Goal: Contribute content: Contribute content

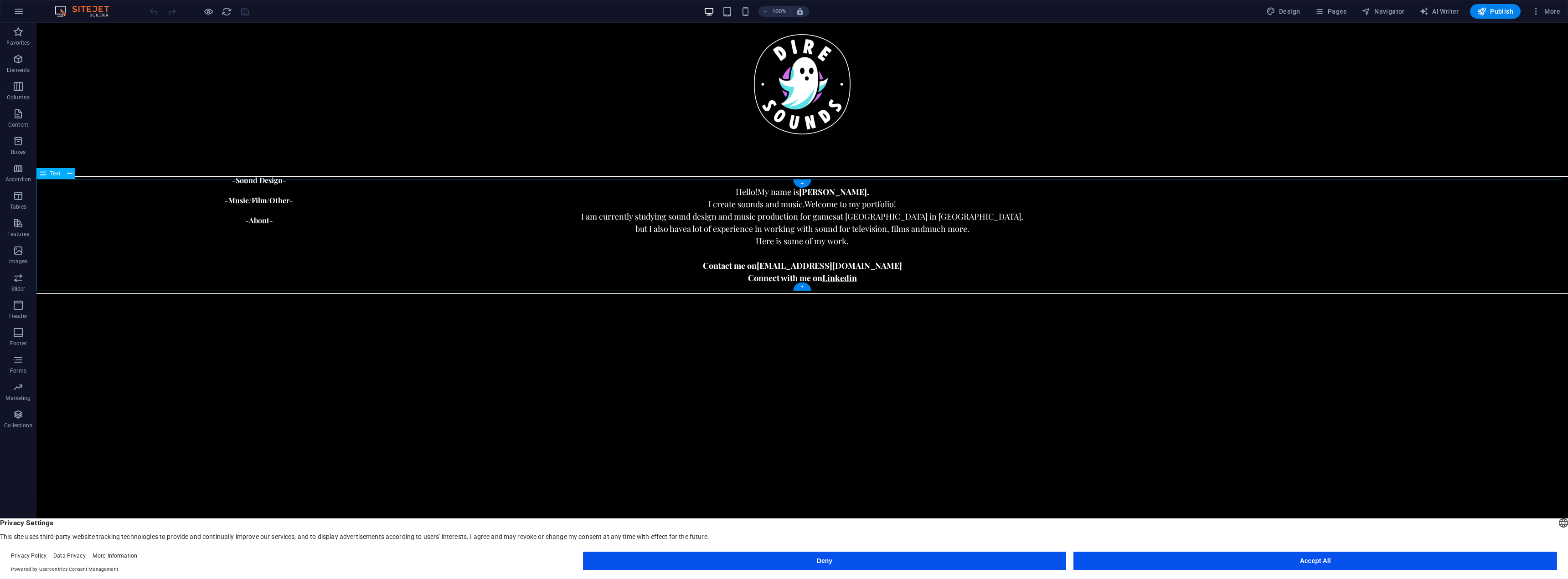
click at [647, 218] on div "Hello! My name is [PERSON_NAME]. I create sounds and music. Welcome to my portf…" at bounding box center [802, 235] width 1531 height 112
click at [799, 217] on div "Hello! My name is [PERSON_NAME]. I create sounds and music. Welcome to my portf…" at bounding box center [802, 235] width 1531 height 112
click at [614, 217] on div "Hello! My name is [PERSON_NAME]. I create sounds and music. Welcome to my portf…" at bounding box center [802, 235] width 1531 height 112
click at [620, 218] on div "Hello! My name is [PERSON_NAME]. I create sounds and music. Welcome to my portf…" at bounding box center [802, 235] width 1531 height 112
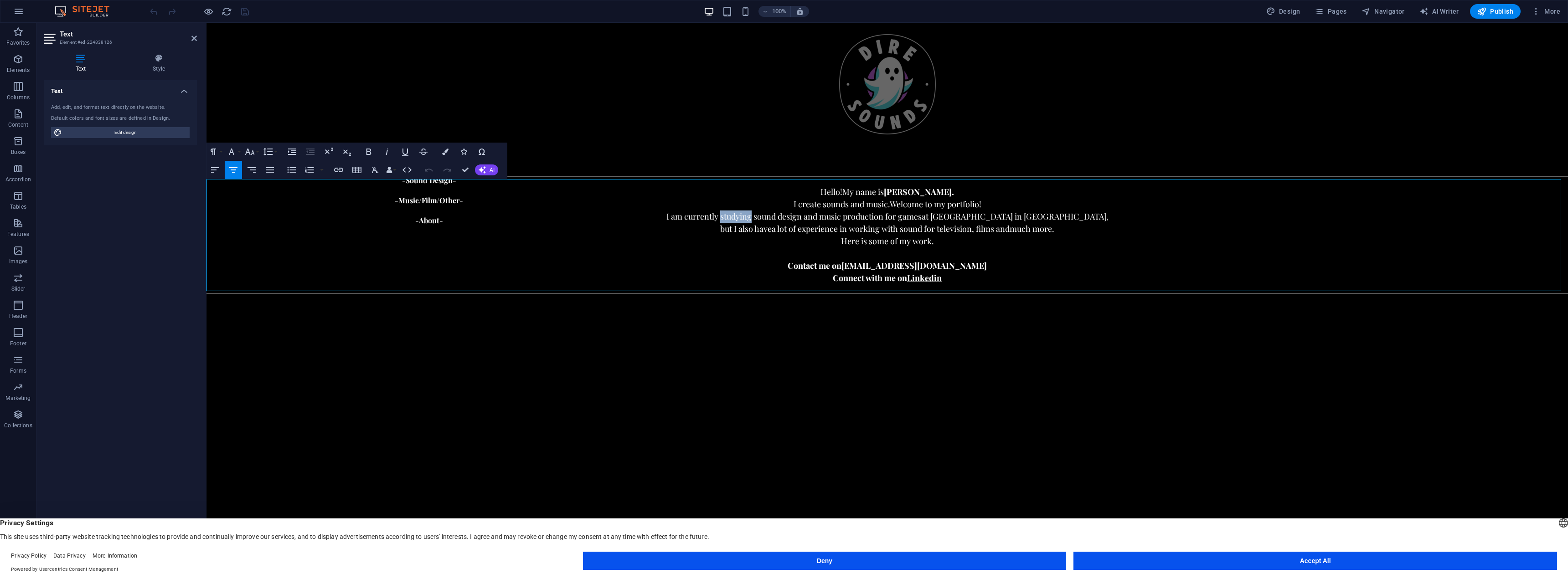
drag, startPoint x: 727, startPoint y: 215, endPoint x: 760, endPoint y: 213, distance: 33.1
click at [760, 213] on span "I am currently studying sound design and music production for games" at bounding box center [793, 217] width 255 height 11
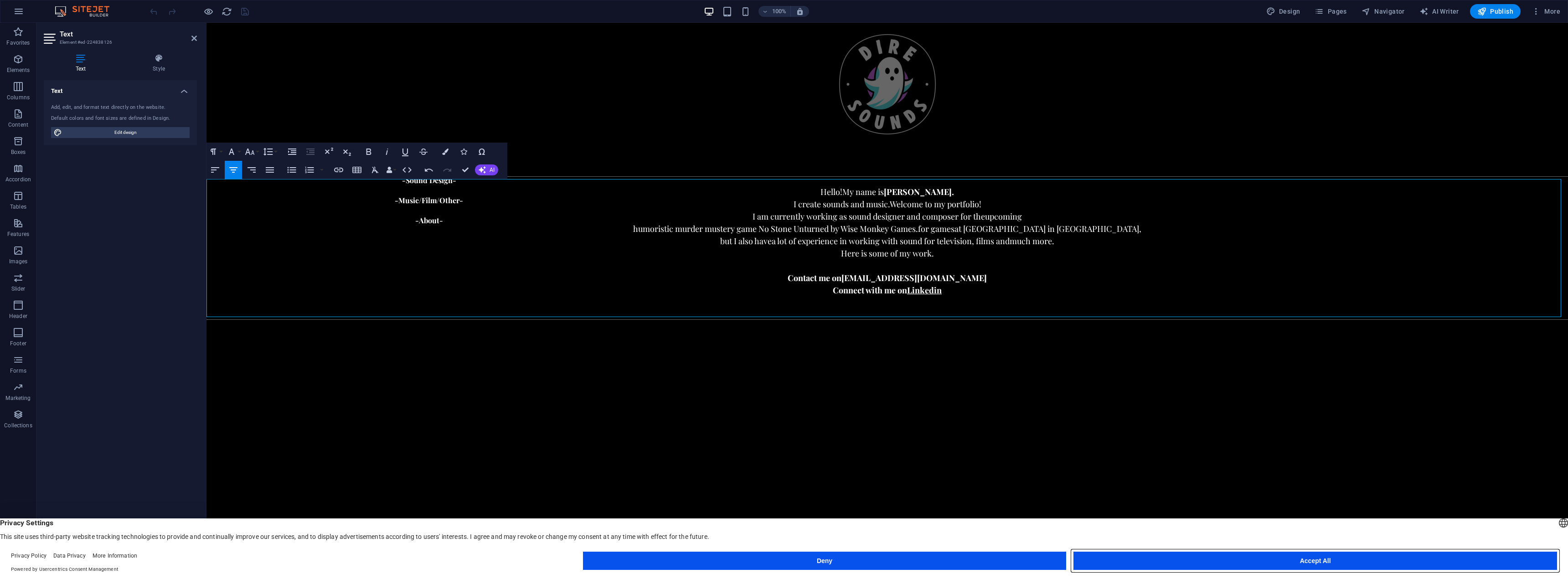
click at [1253, 558] on button "Accept All" at bounding box center [1315, 561] width 484 height 18
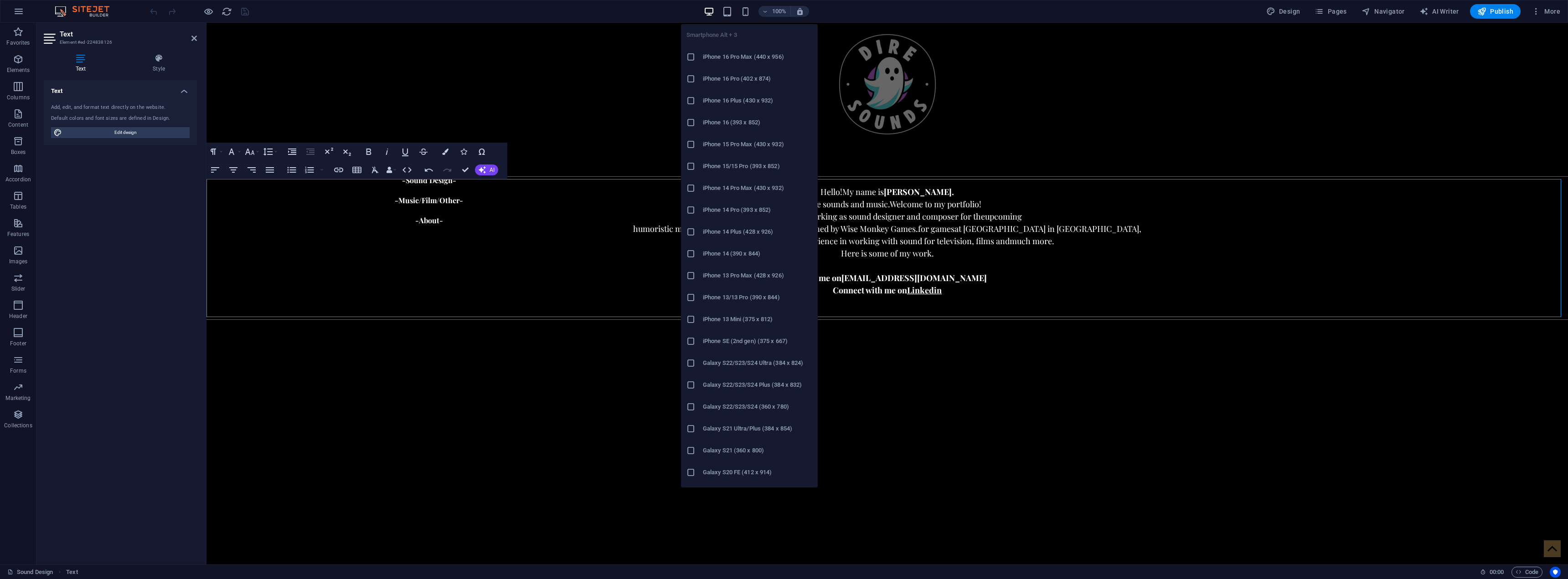
click at [761, 193] on li "iPhone 14 Pro Max (430 x 932)" at bounding box center [749, 188] width 137 height 22
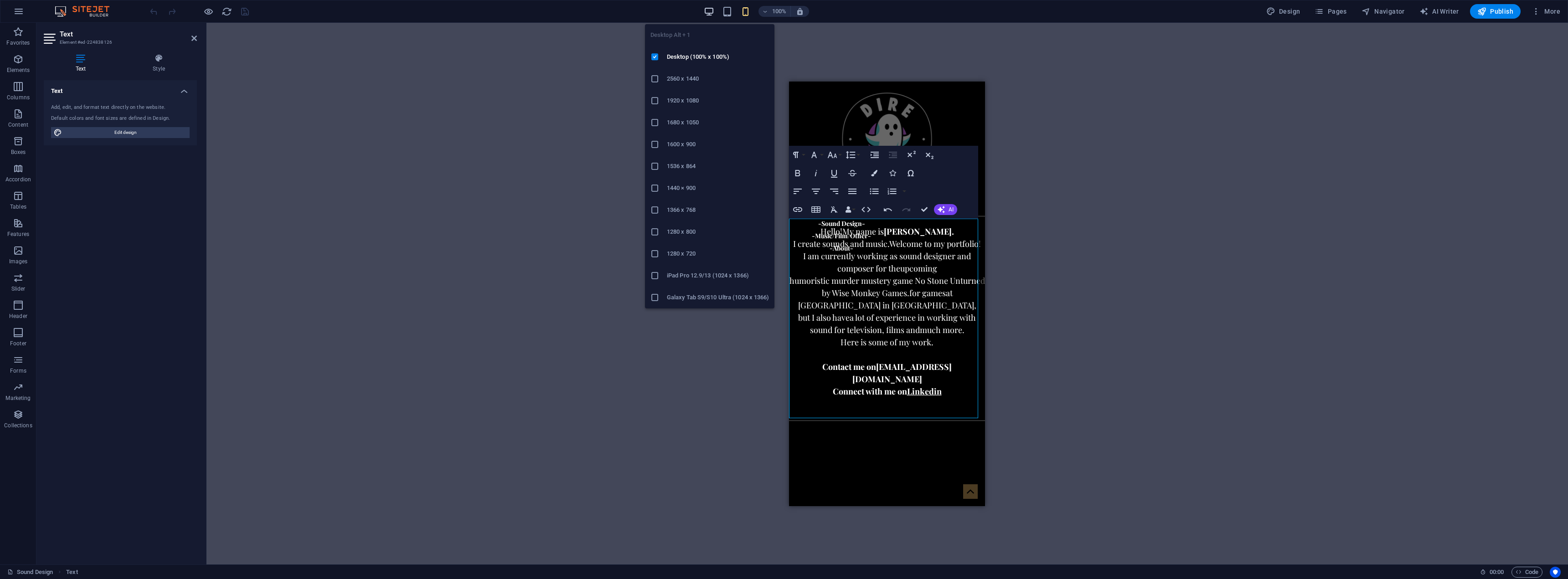
click at [709, 14] on icon "button" at bounding box center [709, 11] width 10 height 10
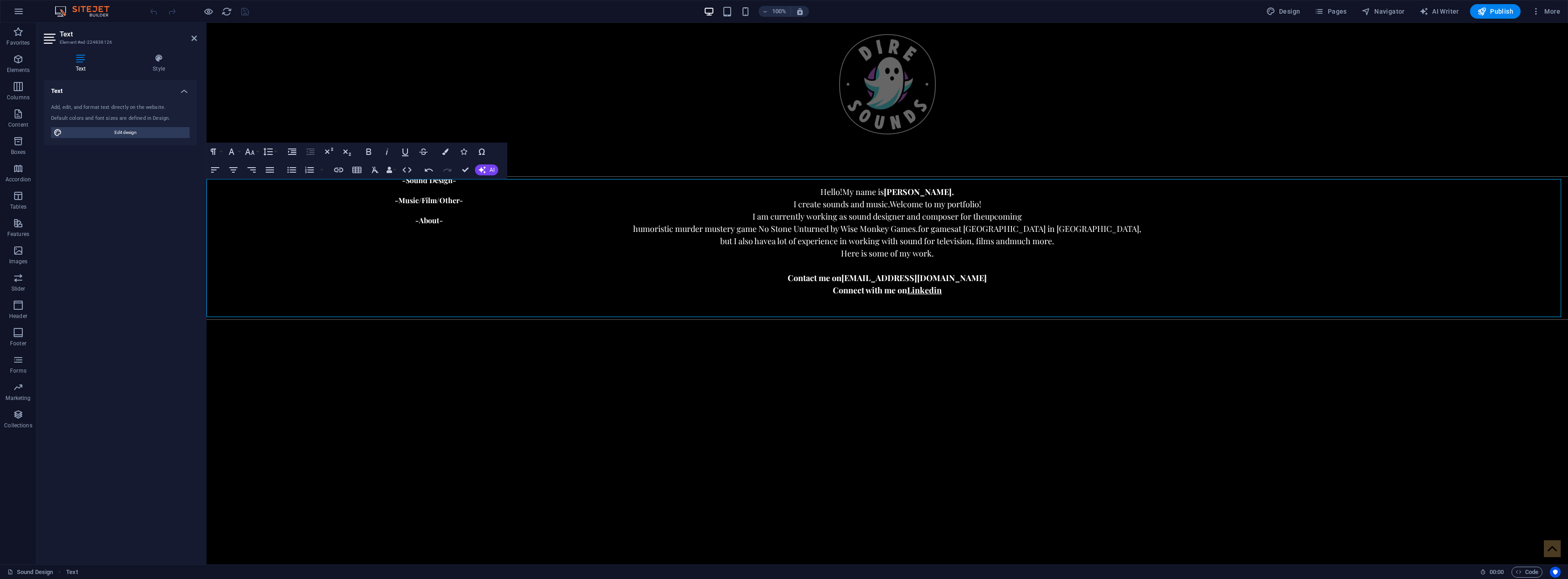
click at [993, 202] on p "I create sounds and music. Welcome to my portfolio!" at bounding box center [886, 204] width 1362 height 12
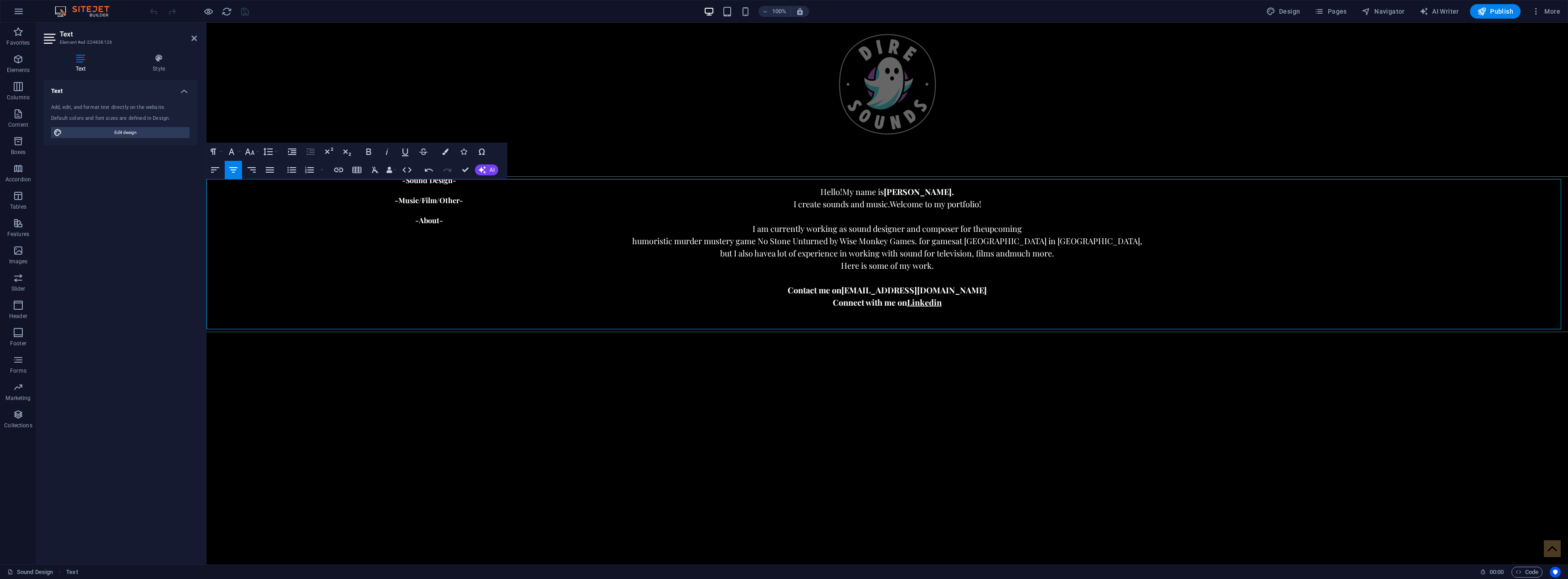
click at [927, 242] on span "humoristic murder mustery game No Stone Unturned by Wise Monkey Games. for games" at bounding box center [793, 241] width 323 height 11
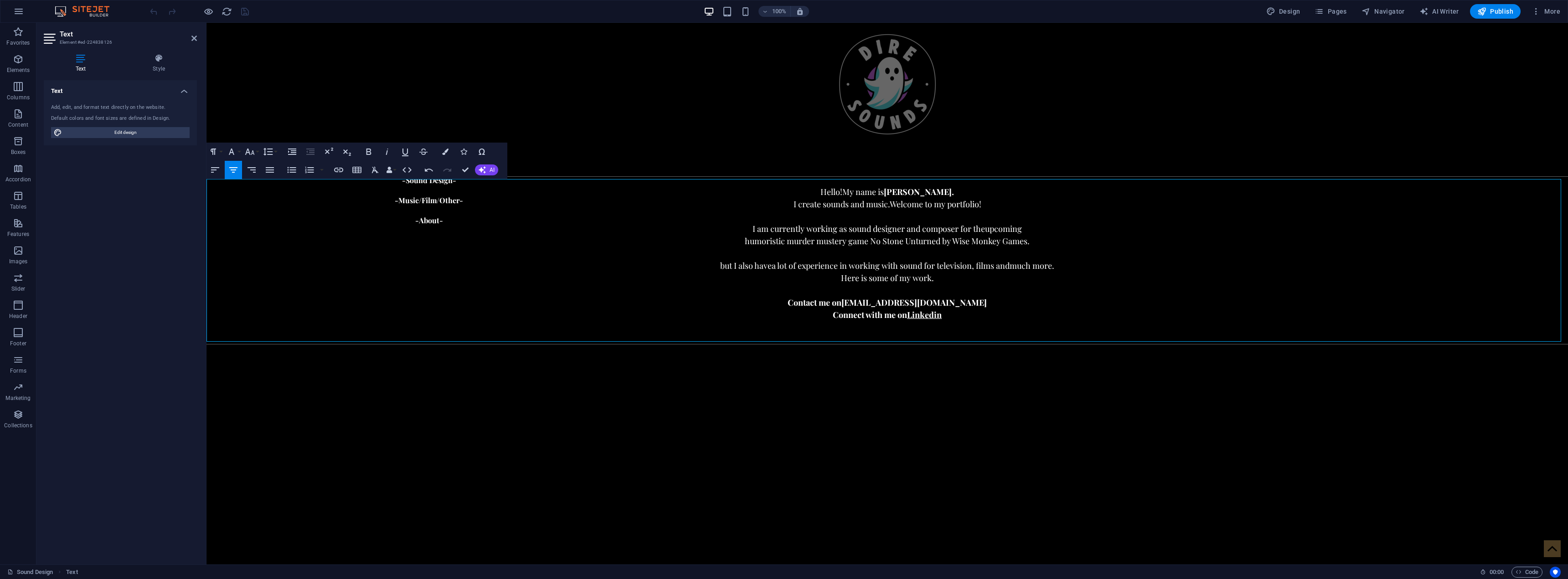
click at [719, 266] on span "but I also have" at bounding box center [745, 266] width 52 height 11
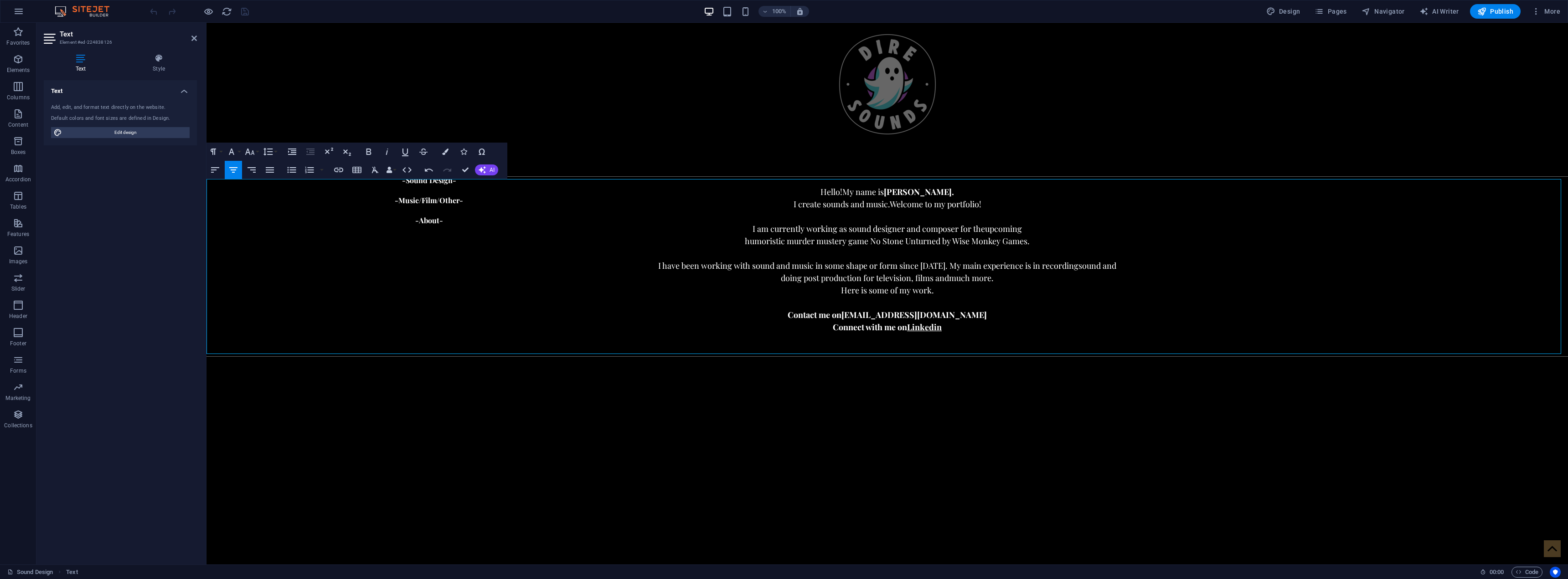
click at [788, 251] on p at bounding box center [886, 254] width 1362 height 12
click at [998, 279] on p "doing post production for television, films and much more." at bounding box center [886, 278] width 1362 height 12
drag, startPoint x: 992, startPoint y: 290, endPoint x: 947, endPoint y: 290, distance: 45.0
click at [947, 290] on p "doing post production for television, films and much more," at bounding box center [886, 290] width 1362 height 12
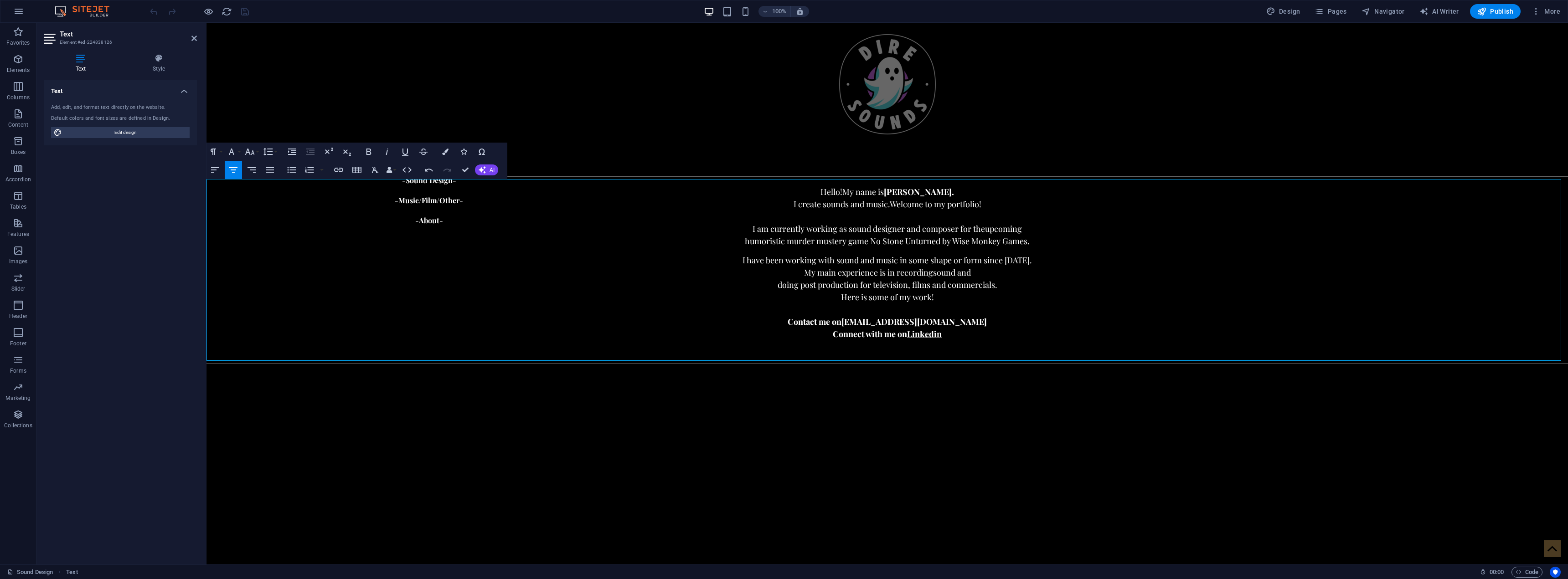
click at [999, 286] on p "doing post production for television, films and commercials." at bounding box center [886, 285] width 1362 height 12
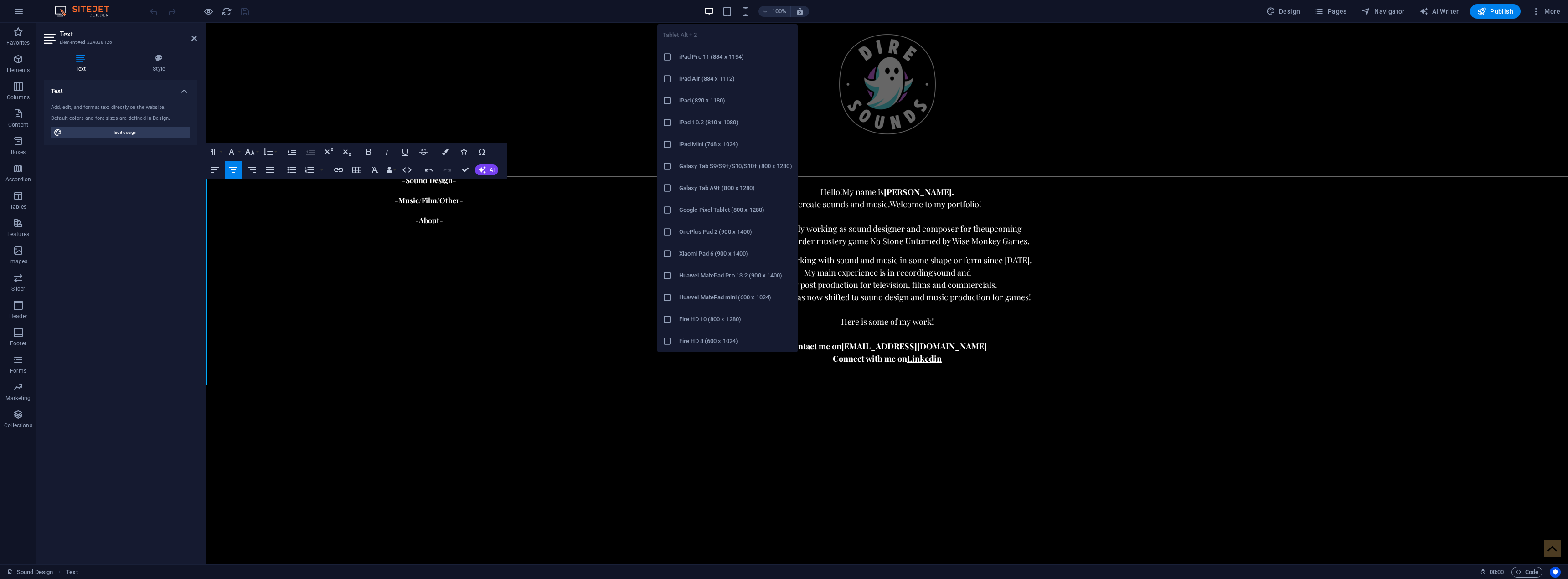
click at [709, 51] on li "iPad Pro 11 (834 x 1194)" at bounding box center [727, 57] width 141 height 22
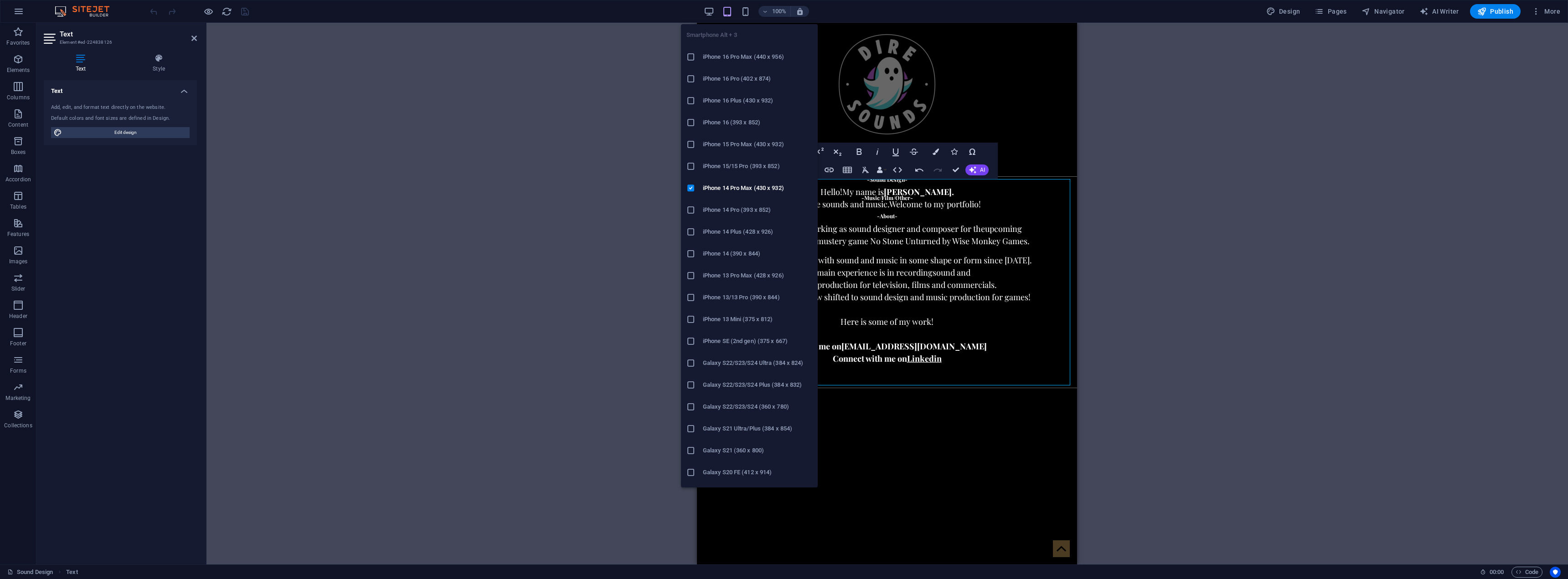
click at [743, 142] on h6 "iPhone 15 Pro Max (430 x 932)" at bounding box center [758, 144] width 110 height 11
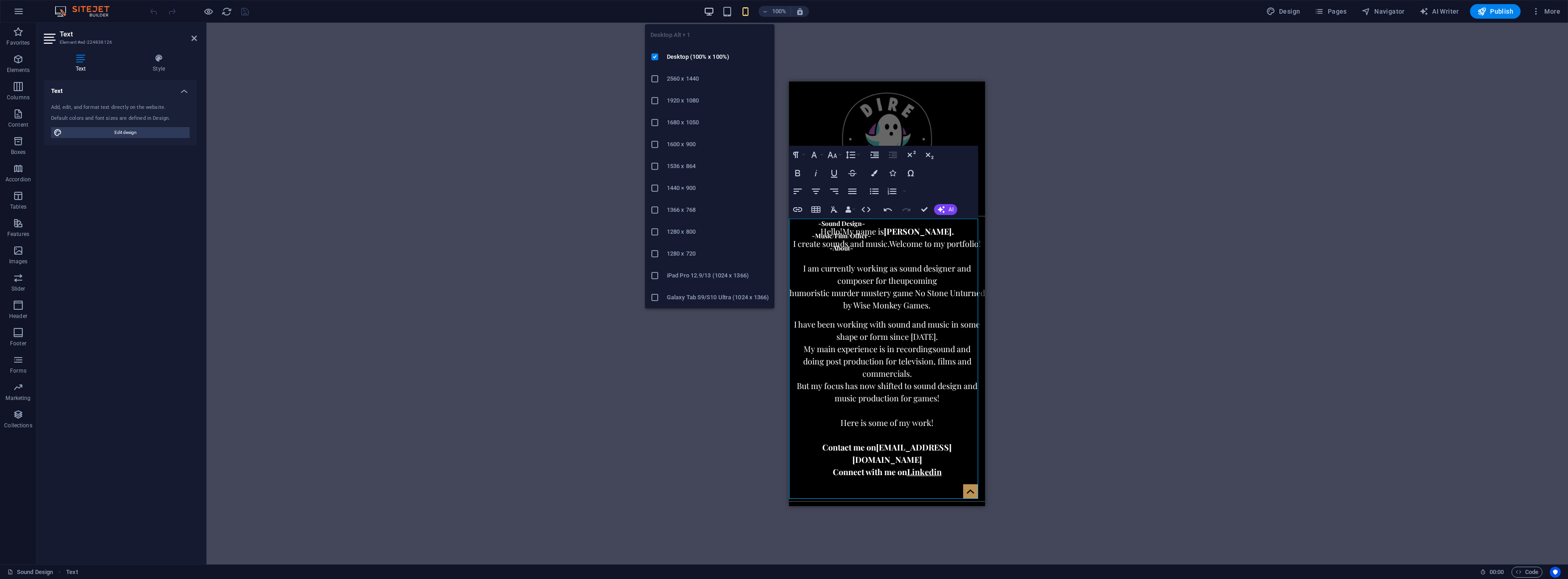
click at [711, 10] on icon "button" at bounding box center [709, 11] width 10 height 10
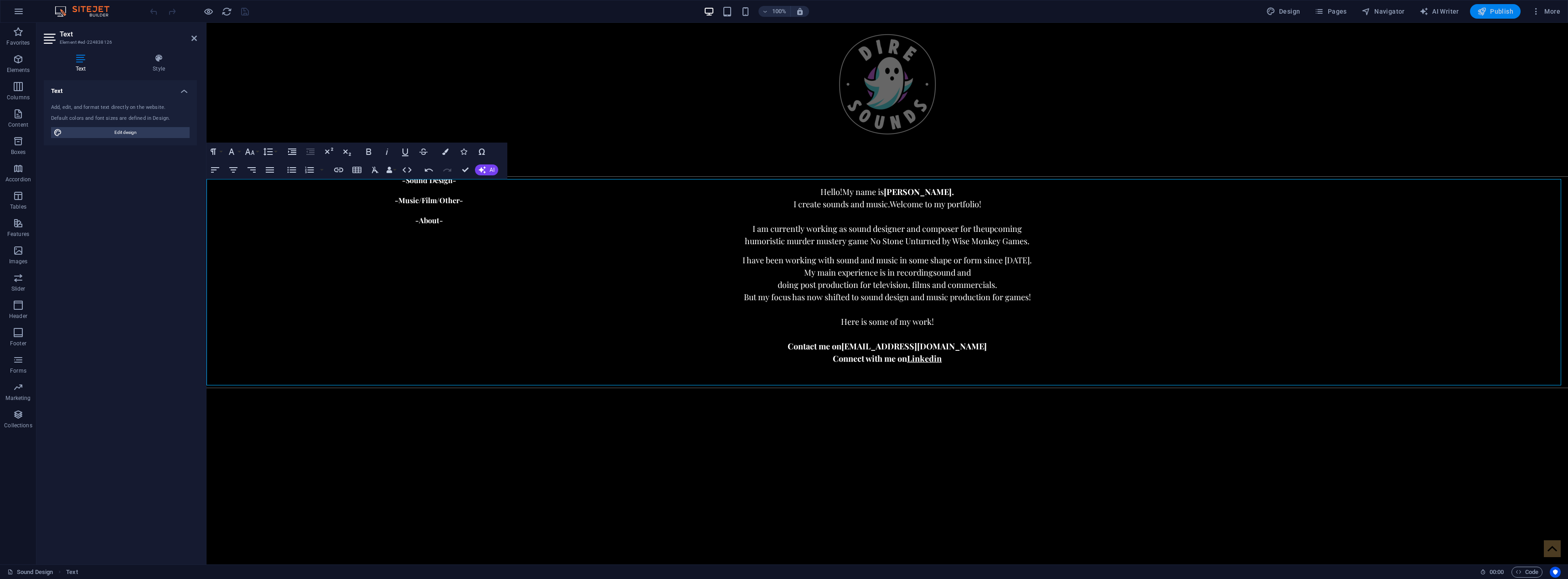
click at [1489, 9] on span "Publish" at bounding box center [1495, 11] width 36 height 9
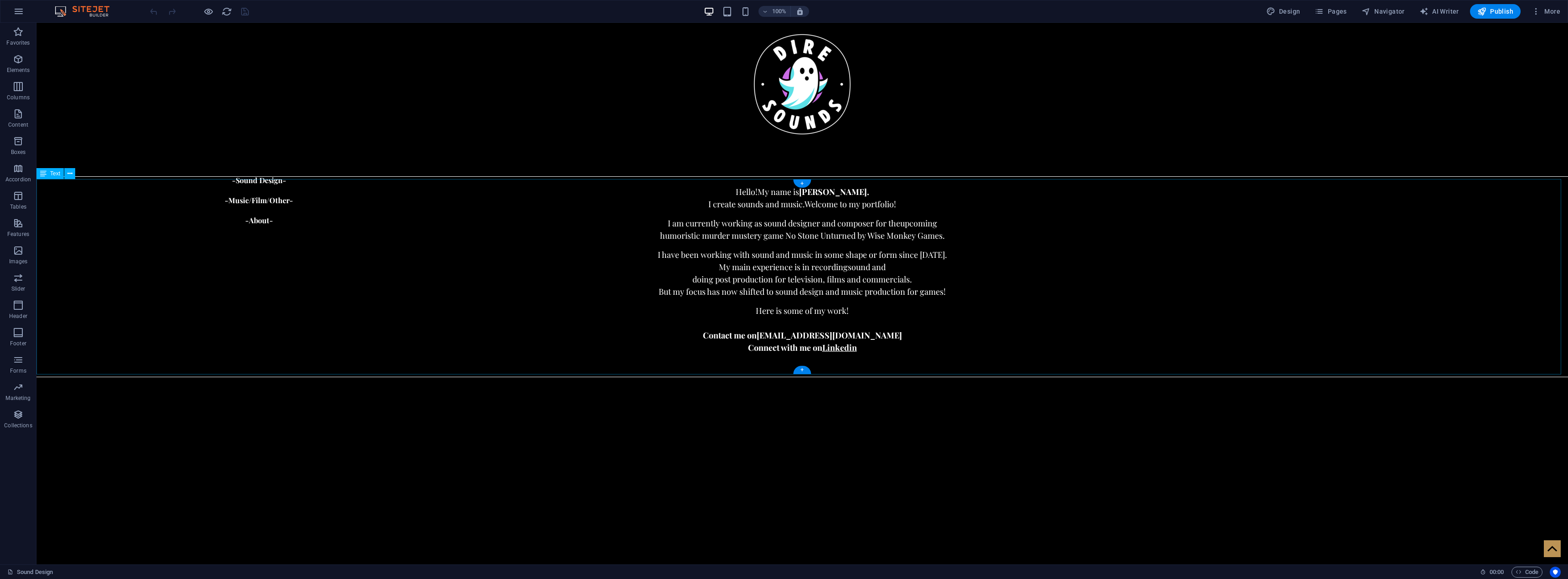
click at [945, 238] on div "Hello! My name is Charlie Persson. I create sounds and music. Welcome to my por…" at bounding box center [802, 276] width 1531 height 195
click at [945, 233] on div "Hello! My name is Charlie Persson. I create sounds and music. Welcome to my por…" at bounding box center [802, 276] width 1531 height 195
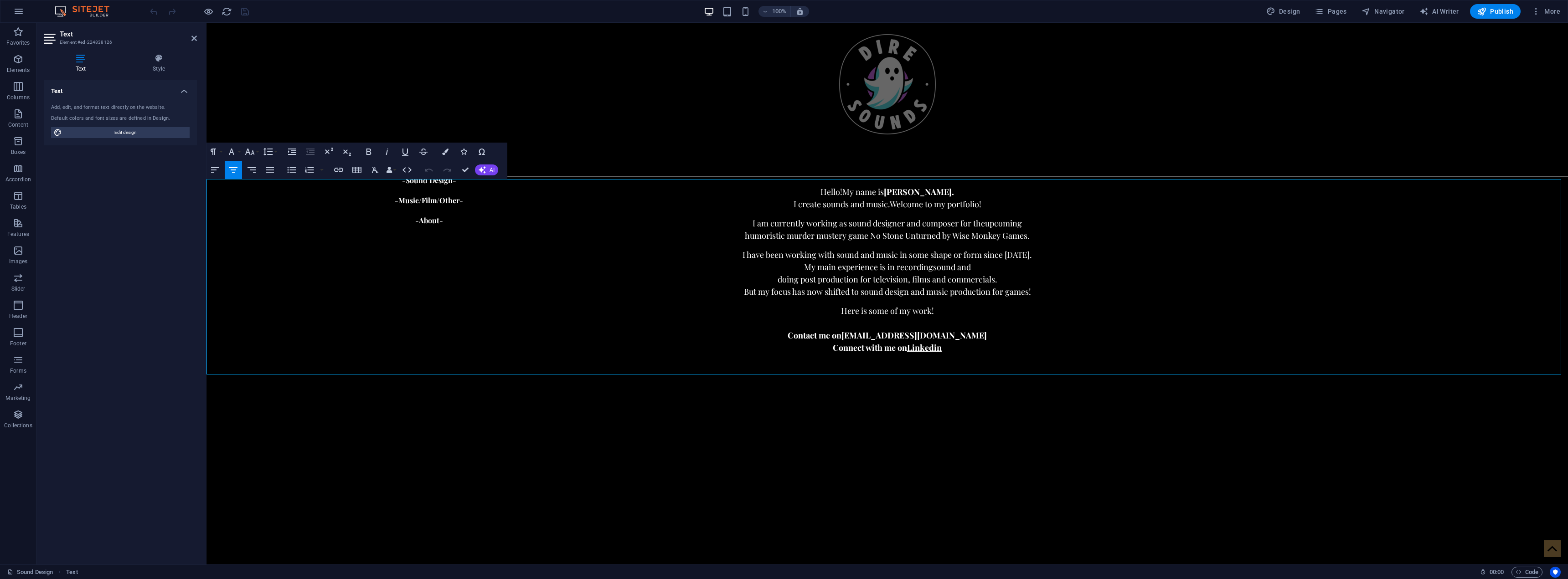
click at [1031, 238] on p "humoristic murder mustery game No Stone Unturned by Wise Monkey Games." at bounding box center [886, 235] width 1362 height 12
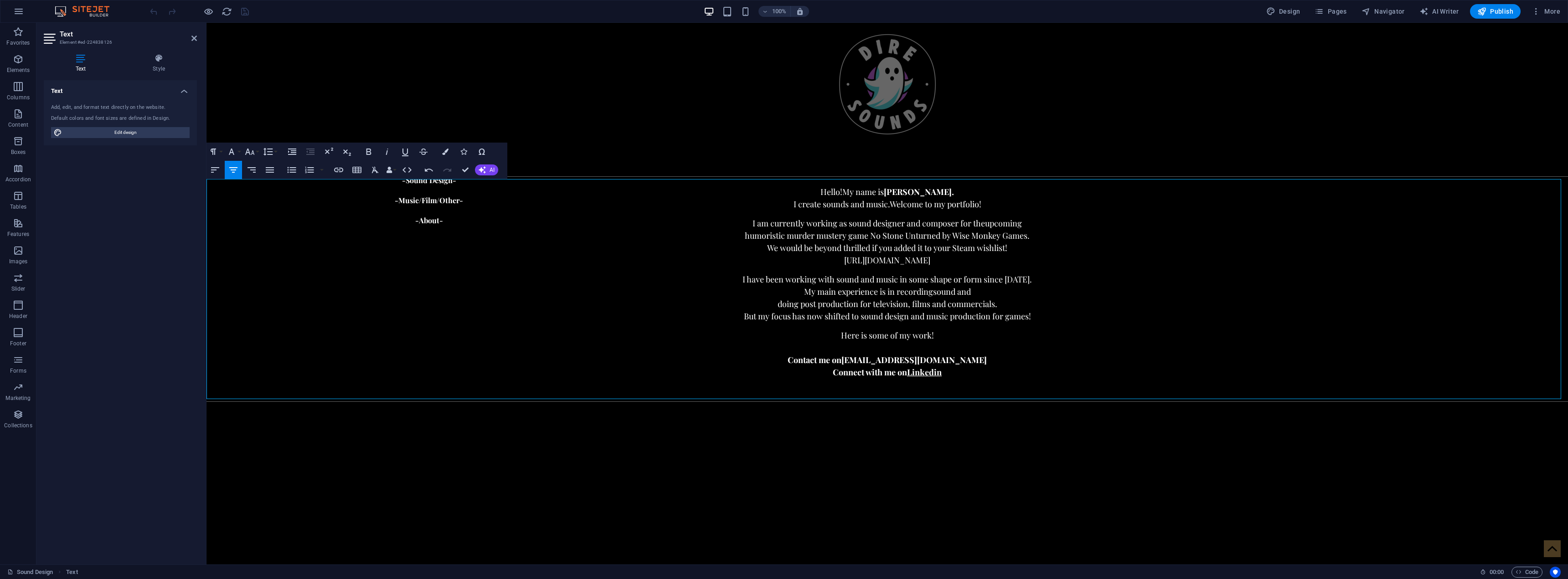
scroll to position [0, 1]
click at [1493, 14] on span "Publish" at bounding box center [1495, 11] width 36 height 9
